Goal: Use online tool/utility: Utilize a website feature to perform a specific function

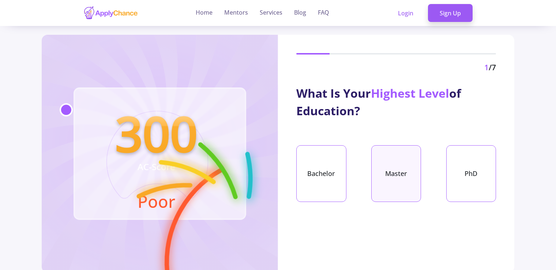
click at [389, 183] on div "Master" at bounding box center [396, 173] width 50 height 57
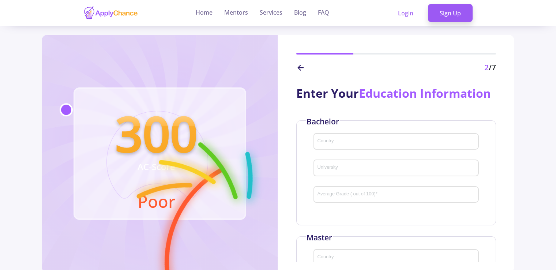
click at [368, 145] on input "Country" at bounding box center [397, 142] width 160 height 7
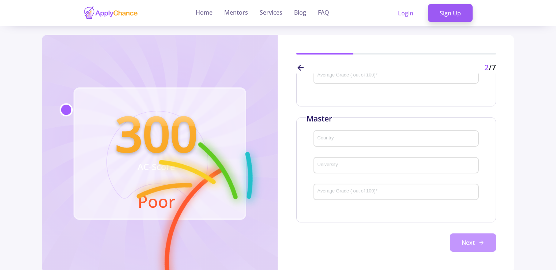
click at [478, 241] on icon at bounding box center [481, 242] width 6 height 6
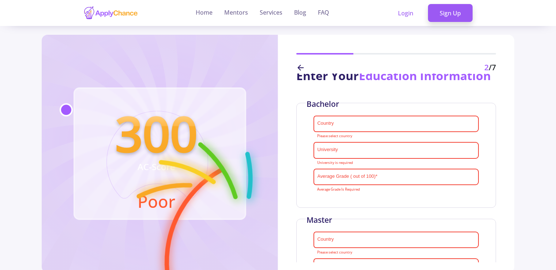
scroll to position [2, 0]
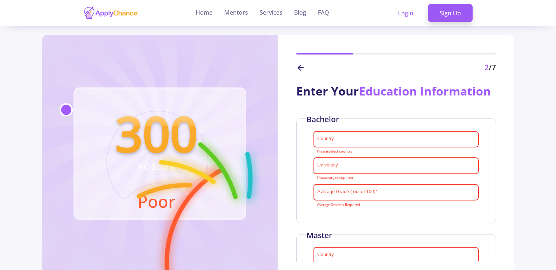
click at [356, 143] on input "Country" at bounding box center [397, 139] width 160 height 7
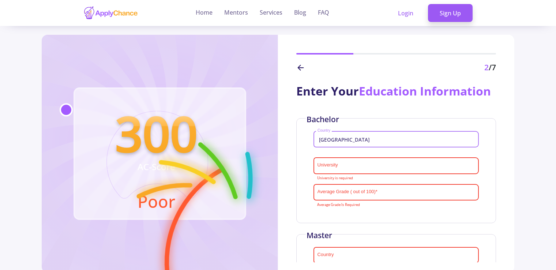
type input "Iran"
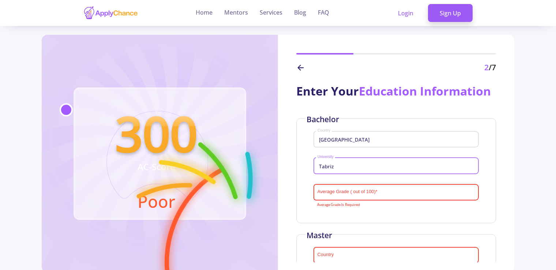
type input "Tabriz"
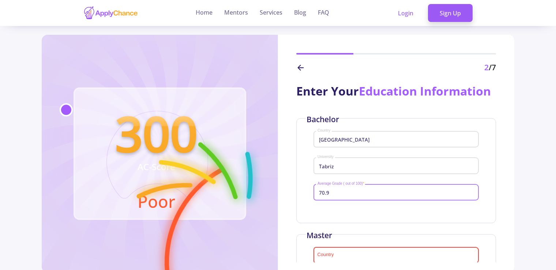
type input "70.9"
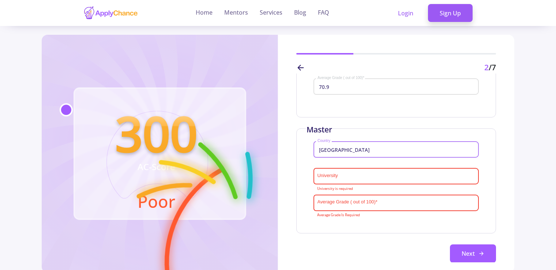
type input "Iran"
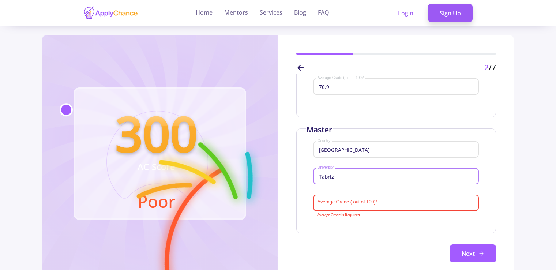
type input "Tabriz"
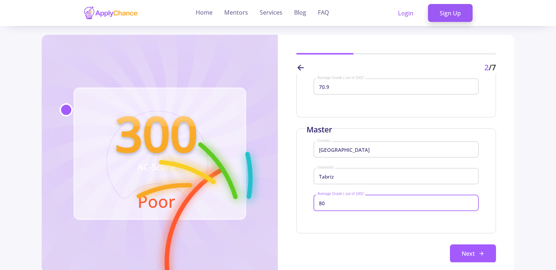
scroll to position [137, 0]
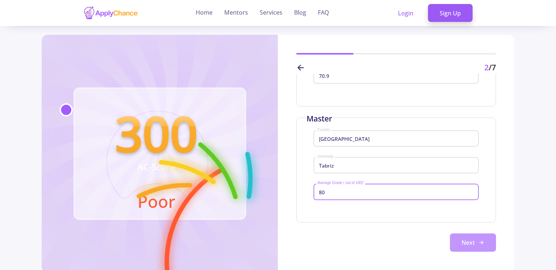
type input "80"
click at [473, 242] on button "Next" at bounding box center [473, 242] width 46 height 18
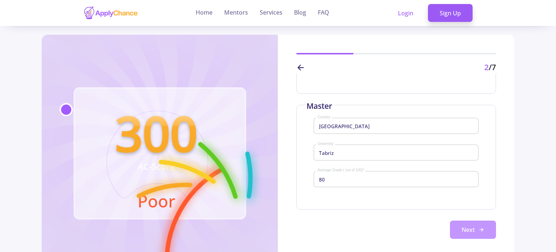
click at [467, 239] on button "Next" at bounding box center [473, 230] width 46 height 18
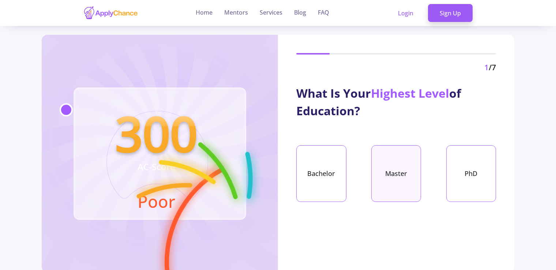
click at [400, 183] on div "Master" at bounding box center [396, 173] width 50 height 57
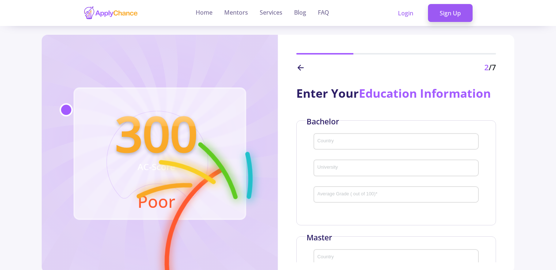
click at [331, 145] on input "Country" at bounding box center [397, 142] width 160 height 7
